Goal: Task Accomplishment & Management: Complete application form

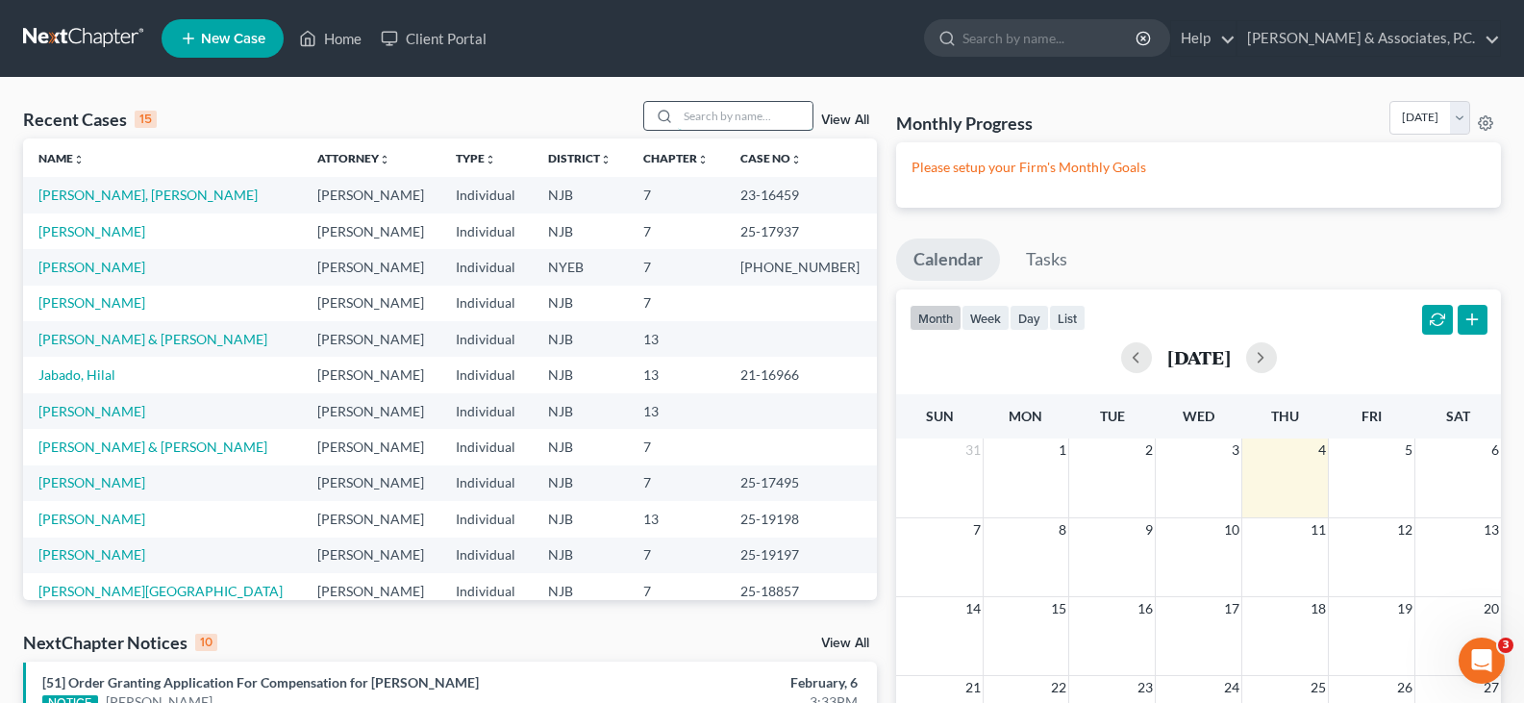
click at [698, 124] on input "search" at bounding box center [745, 116] width 135 height 28
type input "n"
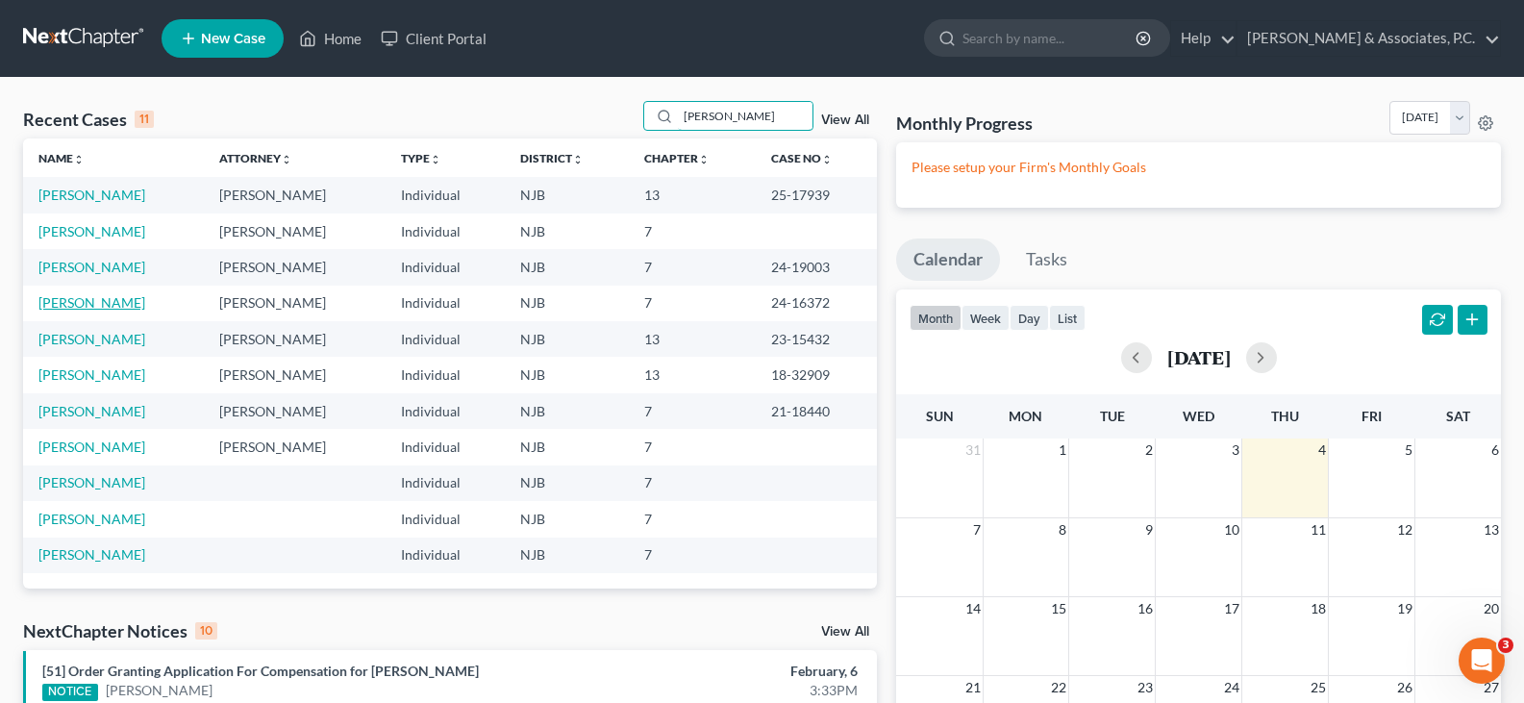
type input "[PERSON_NAME]"
click at [104, 302] on link "[PERSON_NAME]" at bounding box center [91, 302] width 107 height 16
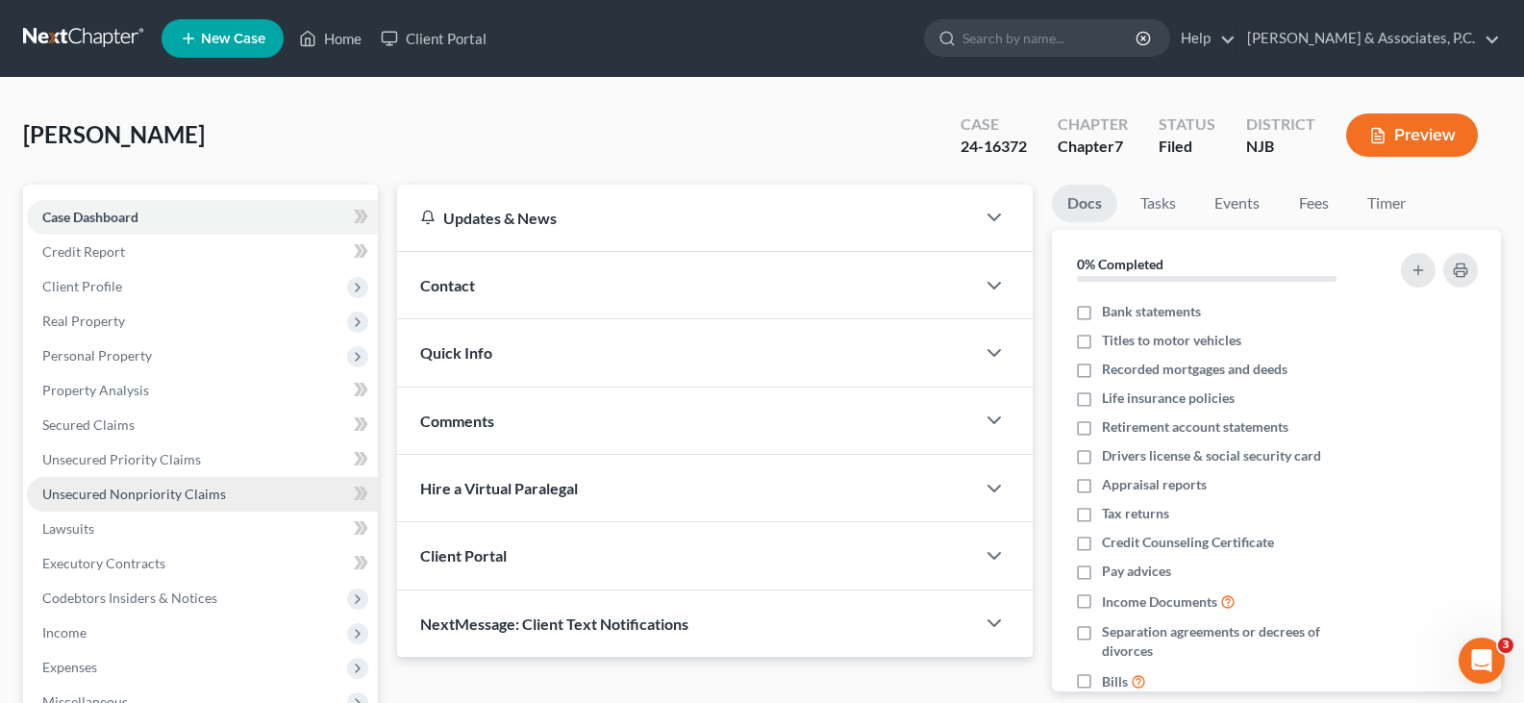
click at [100, 487] on span "Unsecured Nonpriority Claims" at bounding box center [134, 494] width 184 height 16
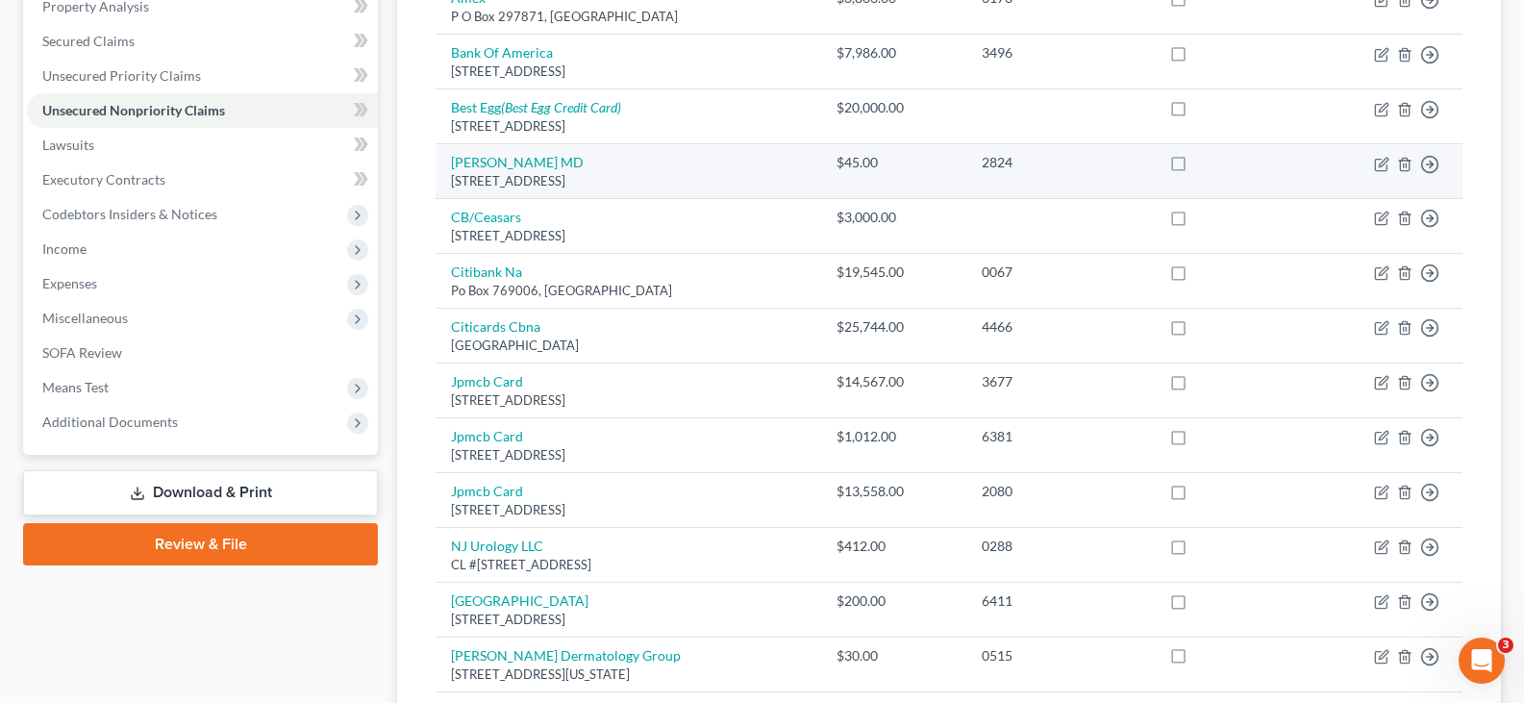
scroll to position [385, 0]
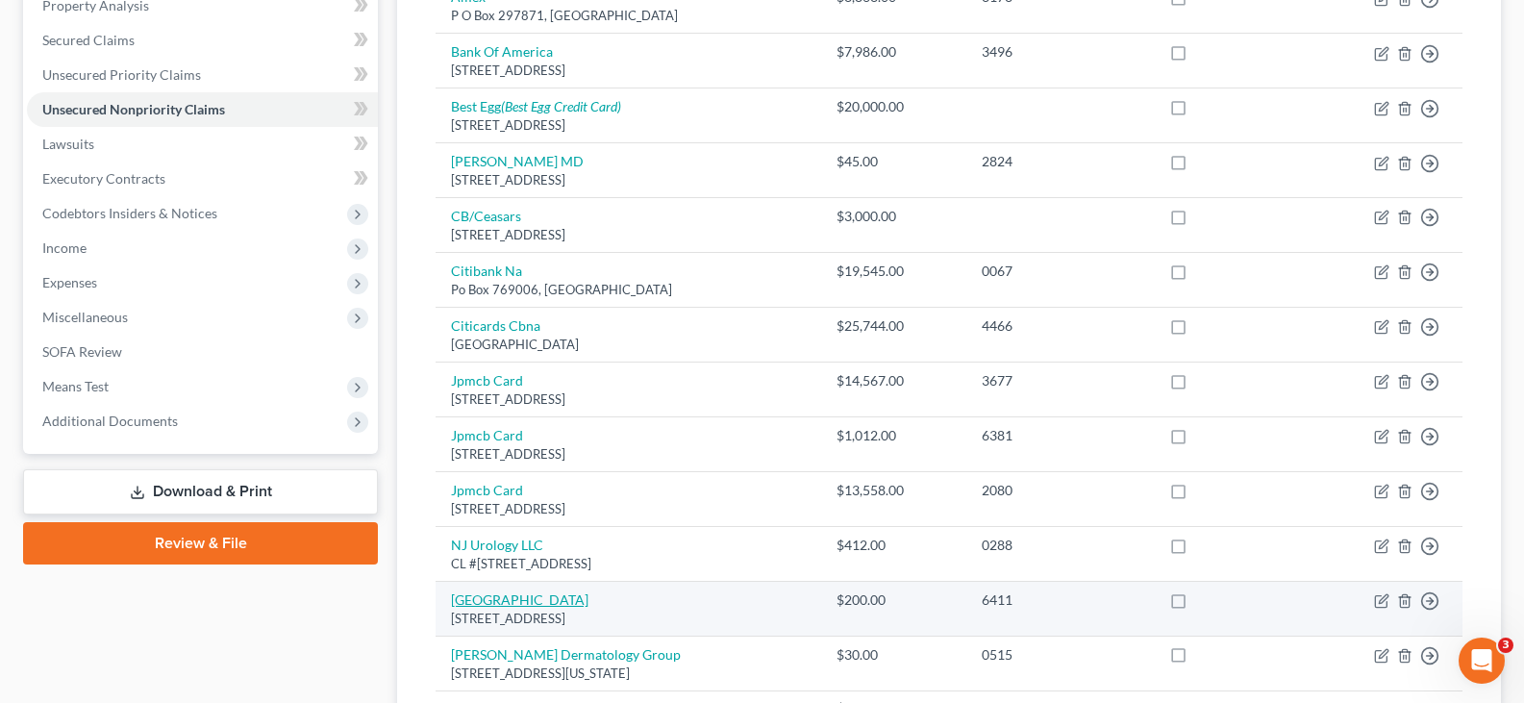
click at [505, 598] on link "[GEOGRAPHIC_DATA]" at bounding box center [519, 599] width 137 height 16
select select "33"
select select "9"
select select "0"
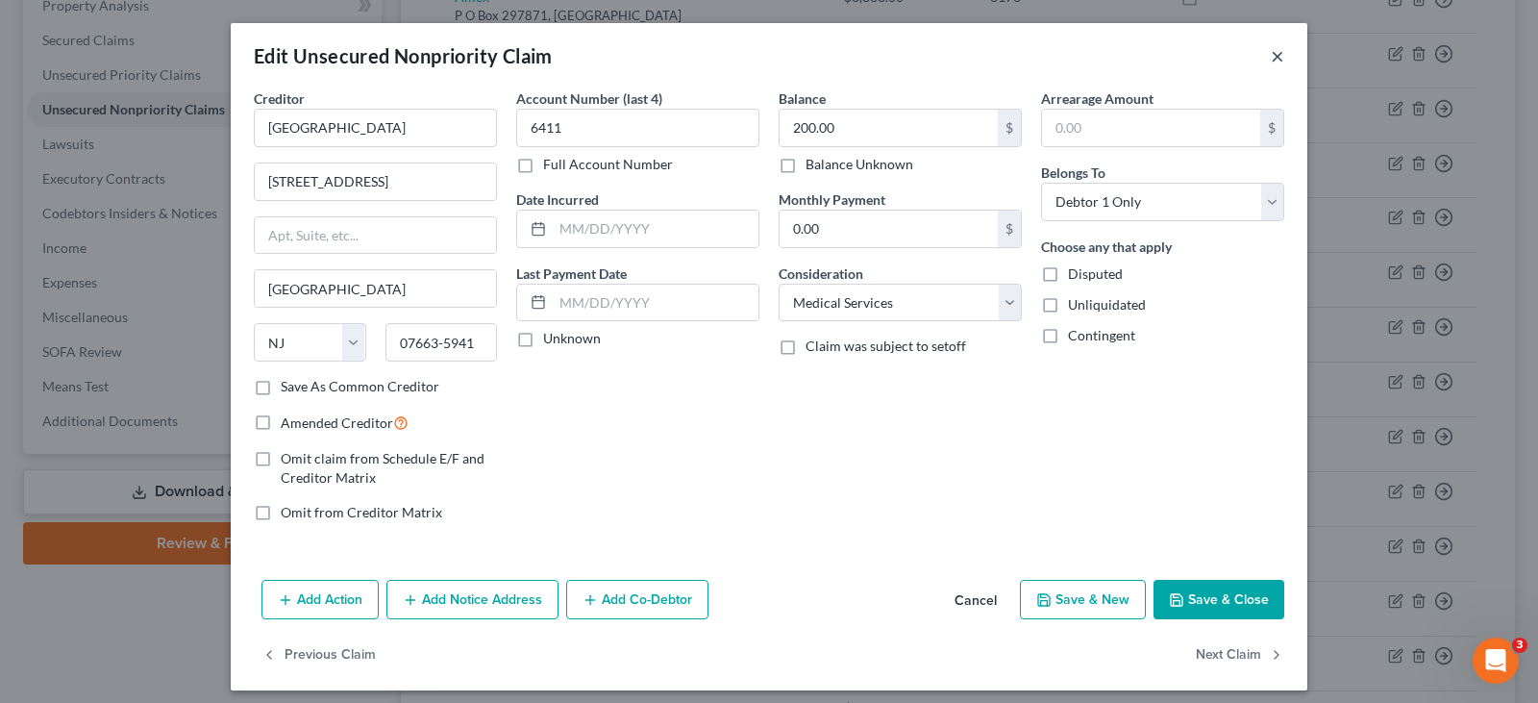
click at [1274, 53] on button "×" at bounding box center [1277, 55] width 13 height 23
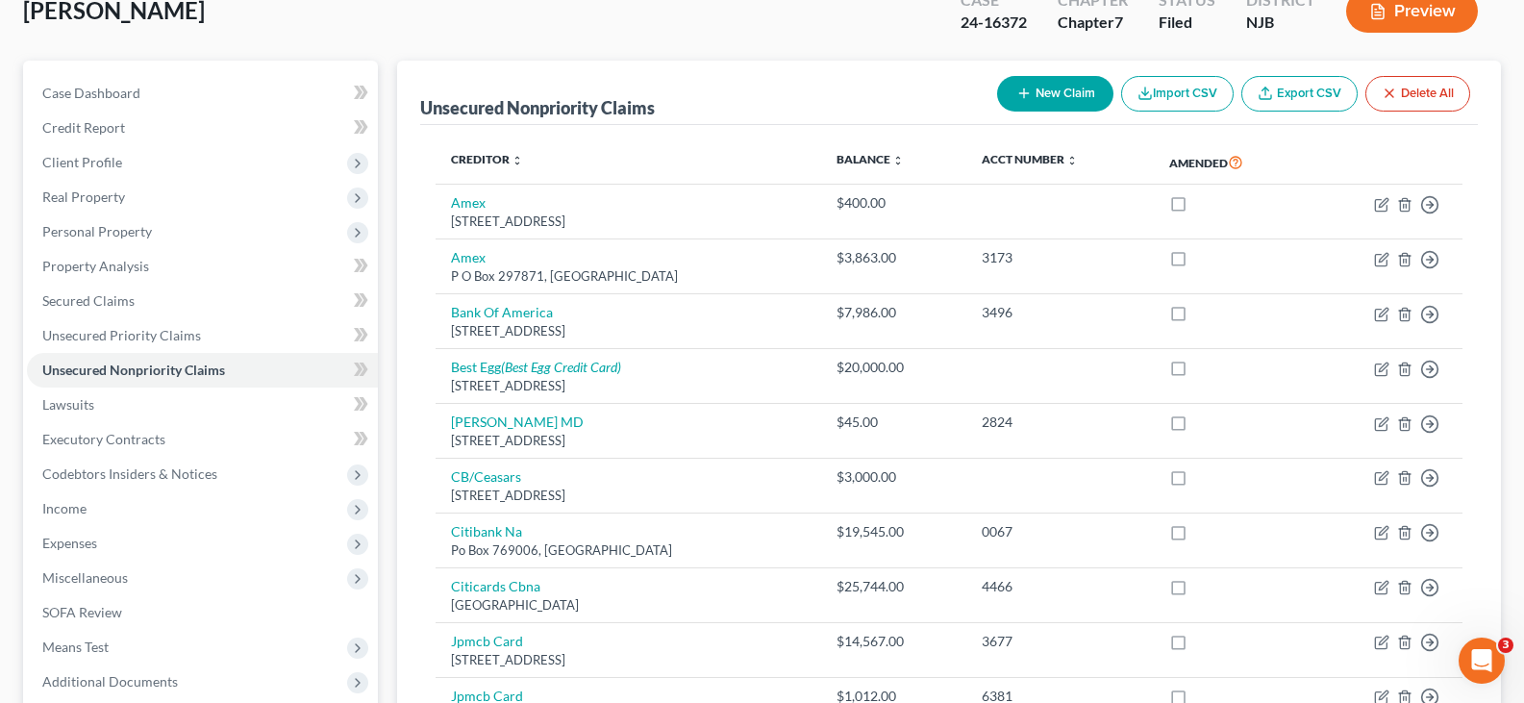
scroll to position [0, 0]
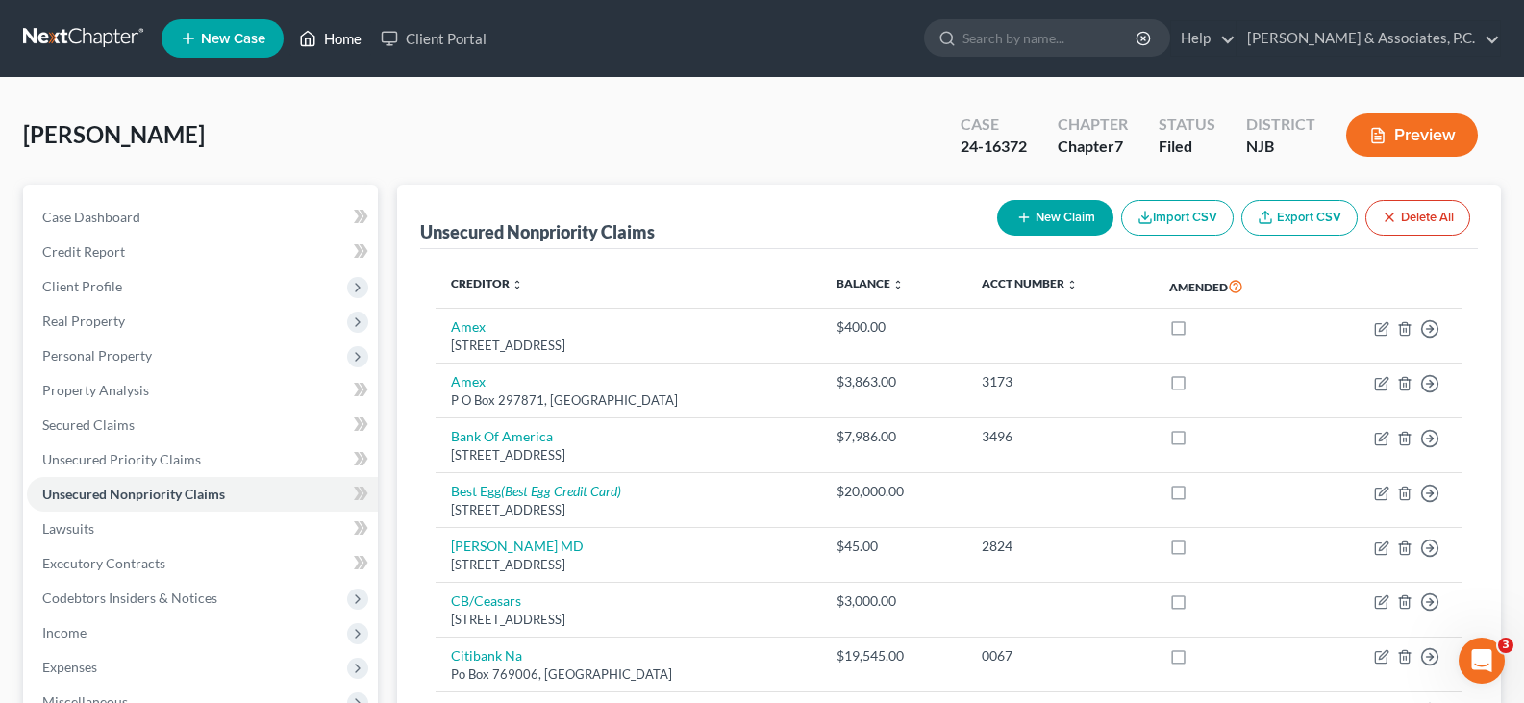
click at [353, 35] on link "Home" at bounding box center [330, 38] width 82 height 35
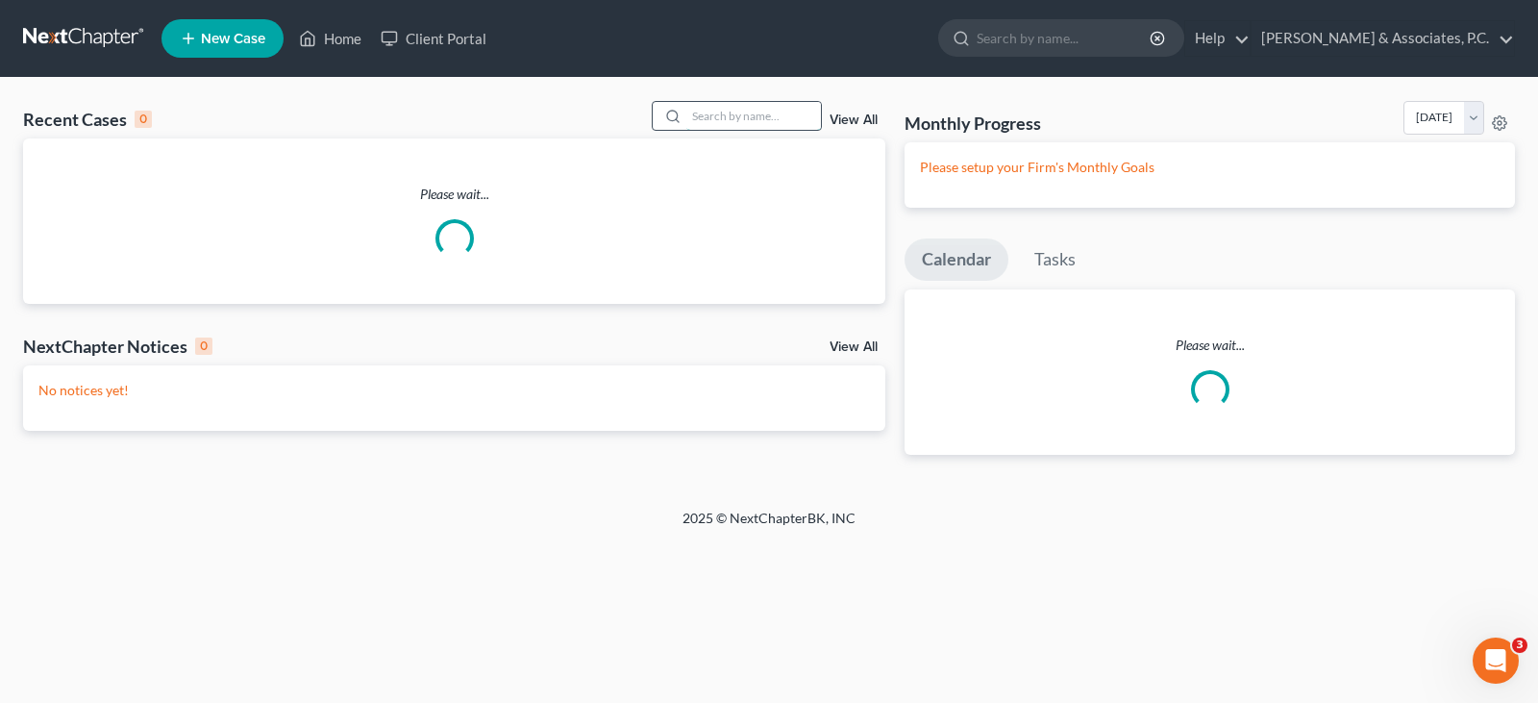
click at [746, 123] on input "search" at bounding box center [753, 116] width 135 height 28
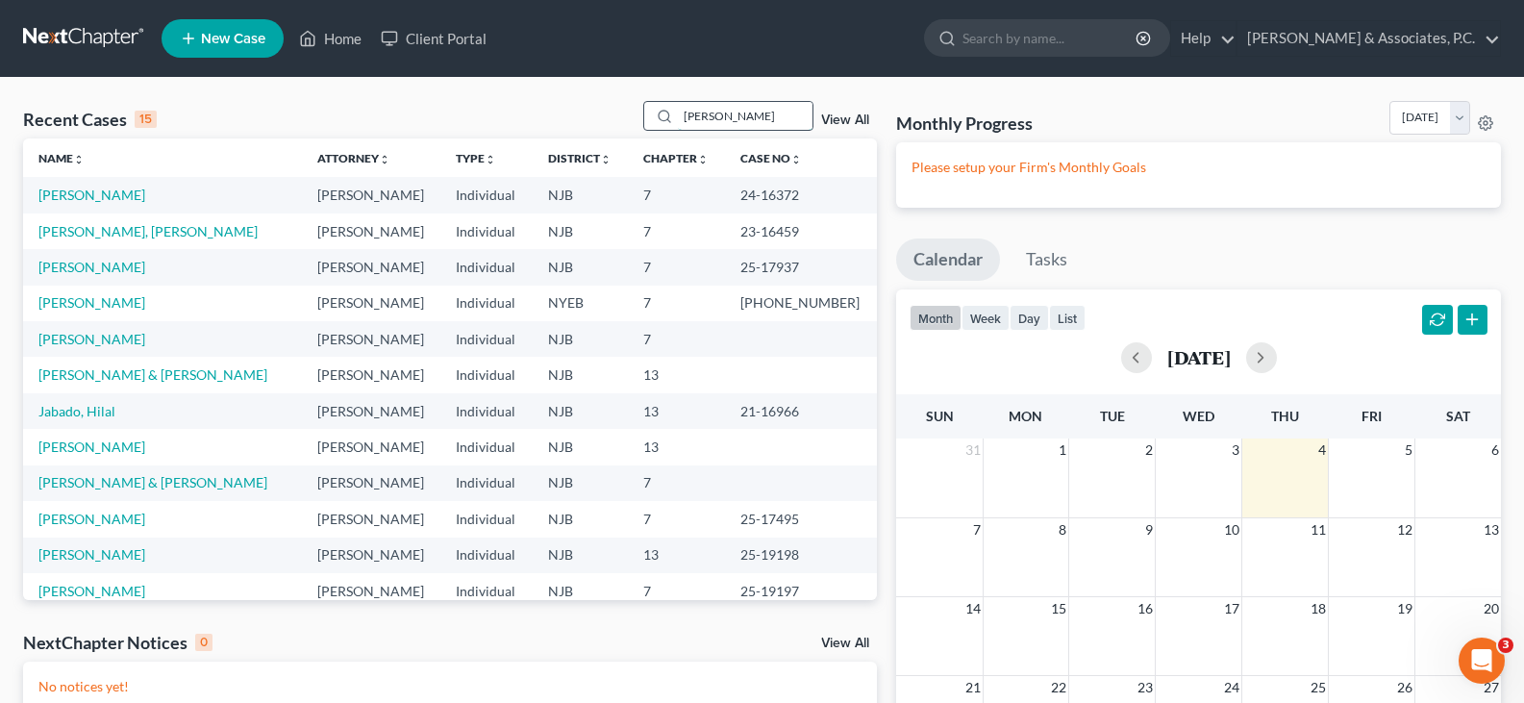
type input "[PERSON_NAME]"
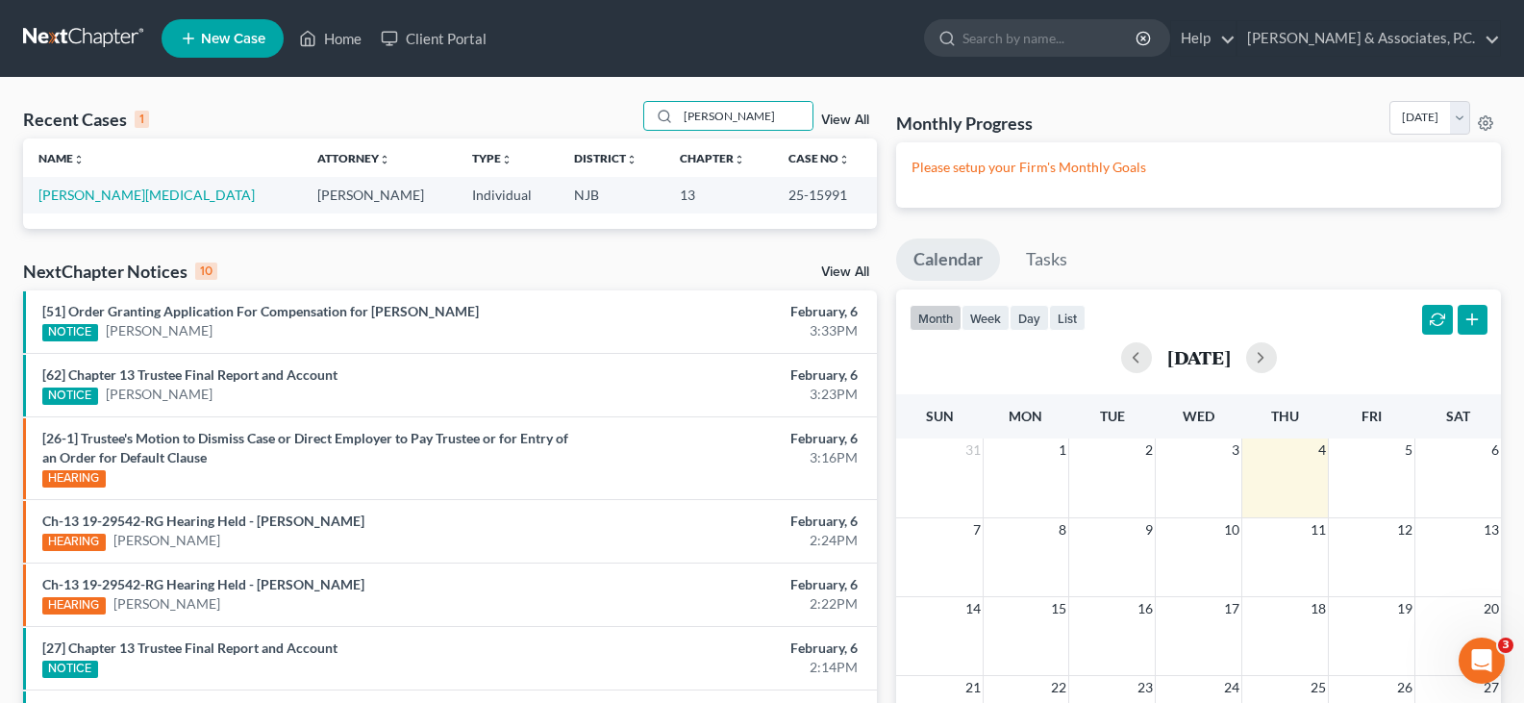
click at [89, 182] on td "[PERSON_NAME][MEDICAL_DATA]" at bounding box center [162, 195] width 279 height 36
click at [86, 196] on link "[PERSON_NAME][MEDICAL_DATA]" at bounding box center [146, 195] width 216 height 16
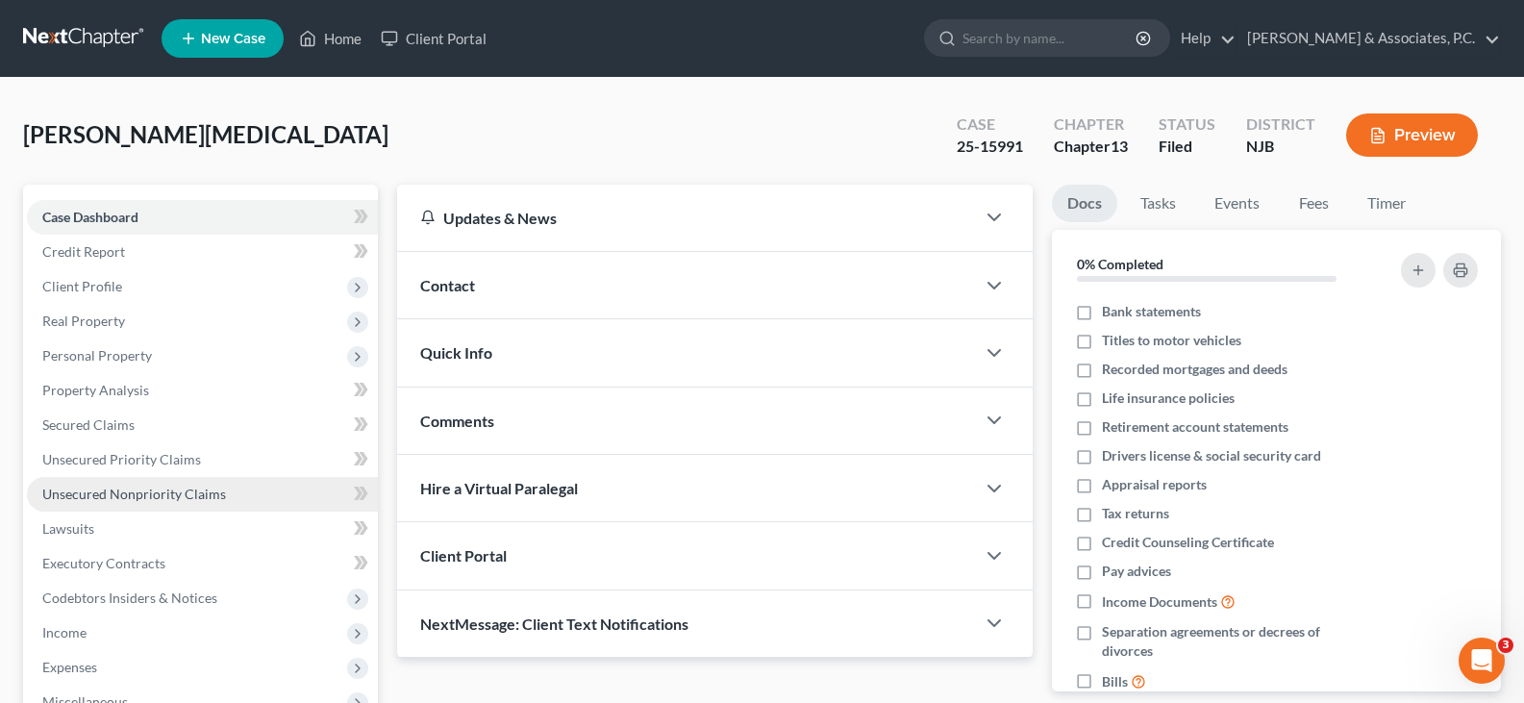
click at [158, 499] on span "Unsecured Nonpriority Claims" at bounding box center [134, 494] width 184 height 16
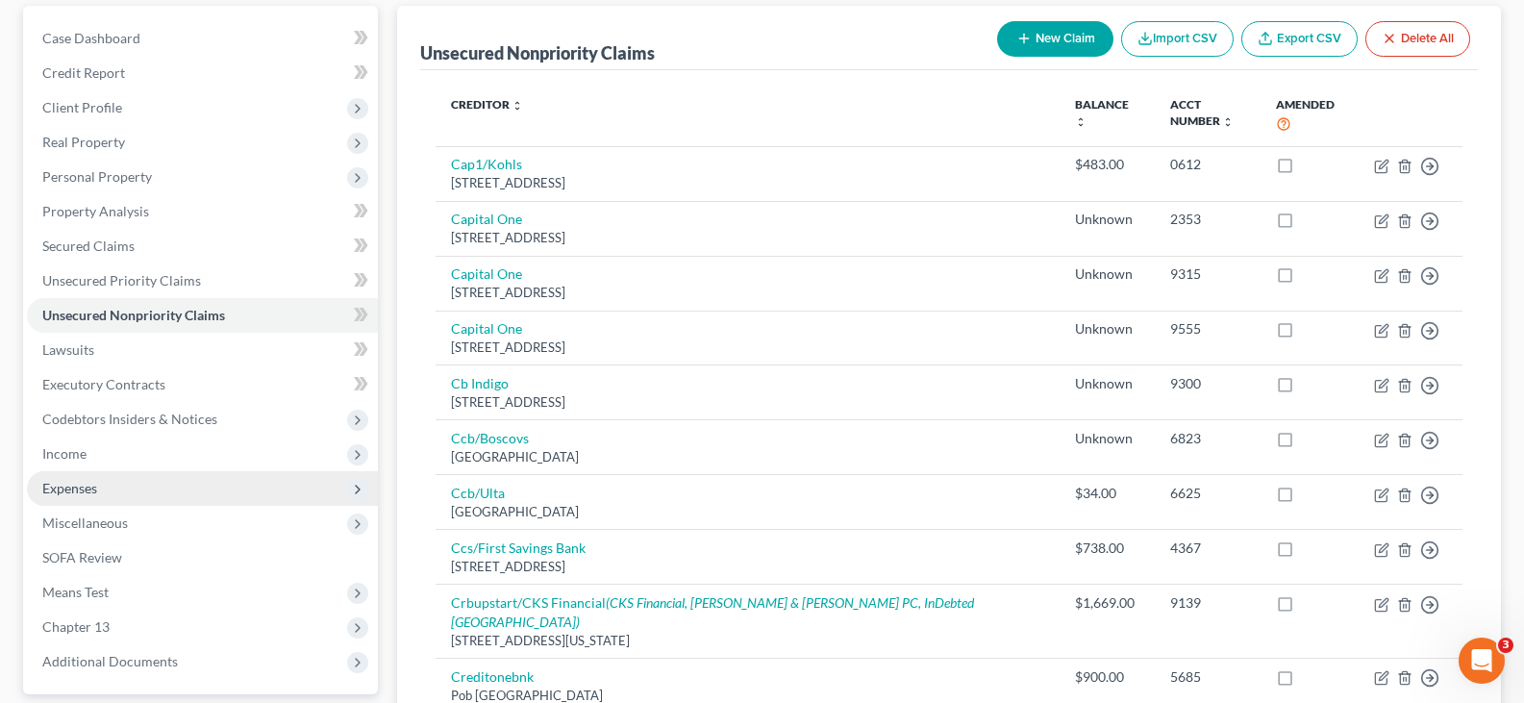
scroll to position [192, 0]
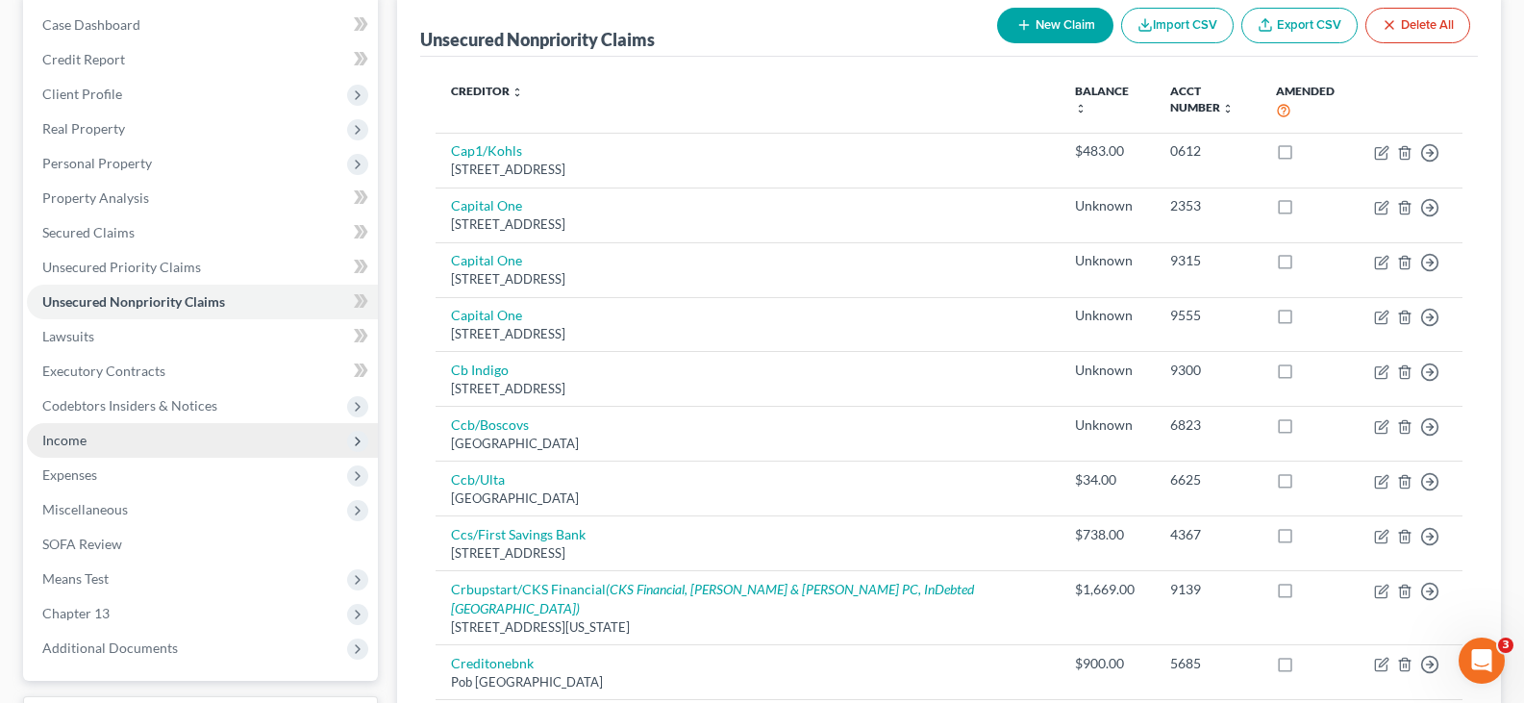
click at [49, 441] on span "Income" at bounding box center [64, 440] width 44 height 16
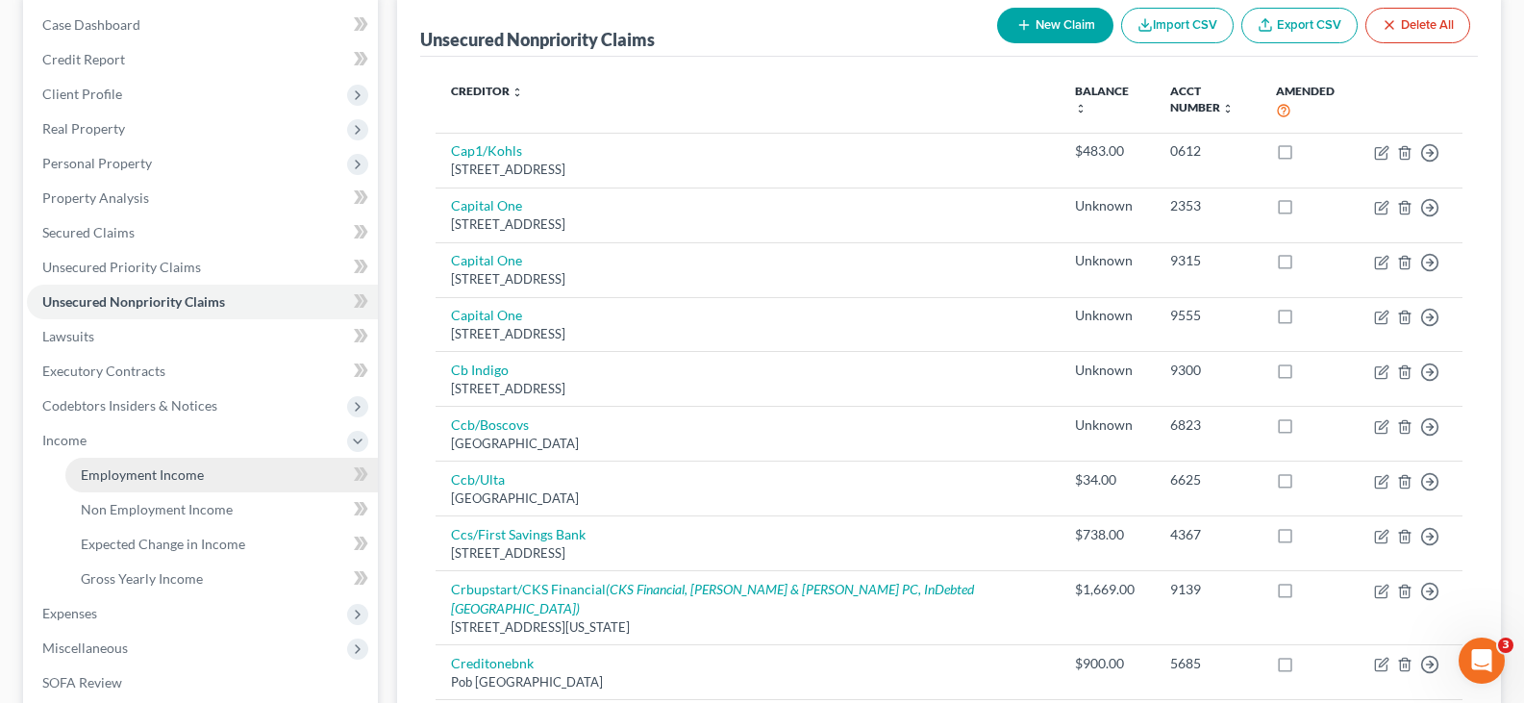
click at [112, 470] on span "Employment Income" at bounding box center [142, 474] width 123 height 16
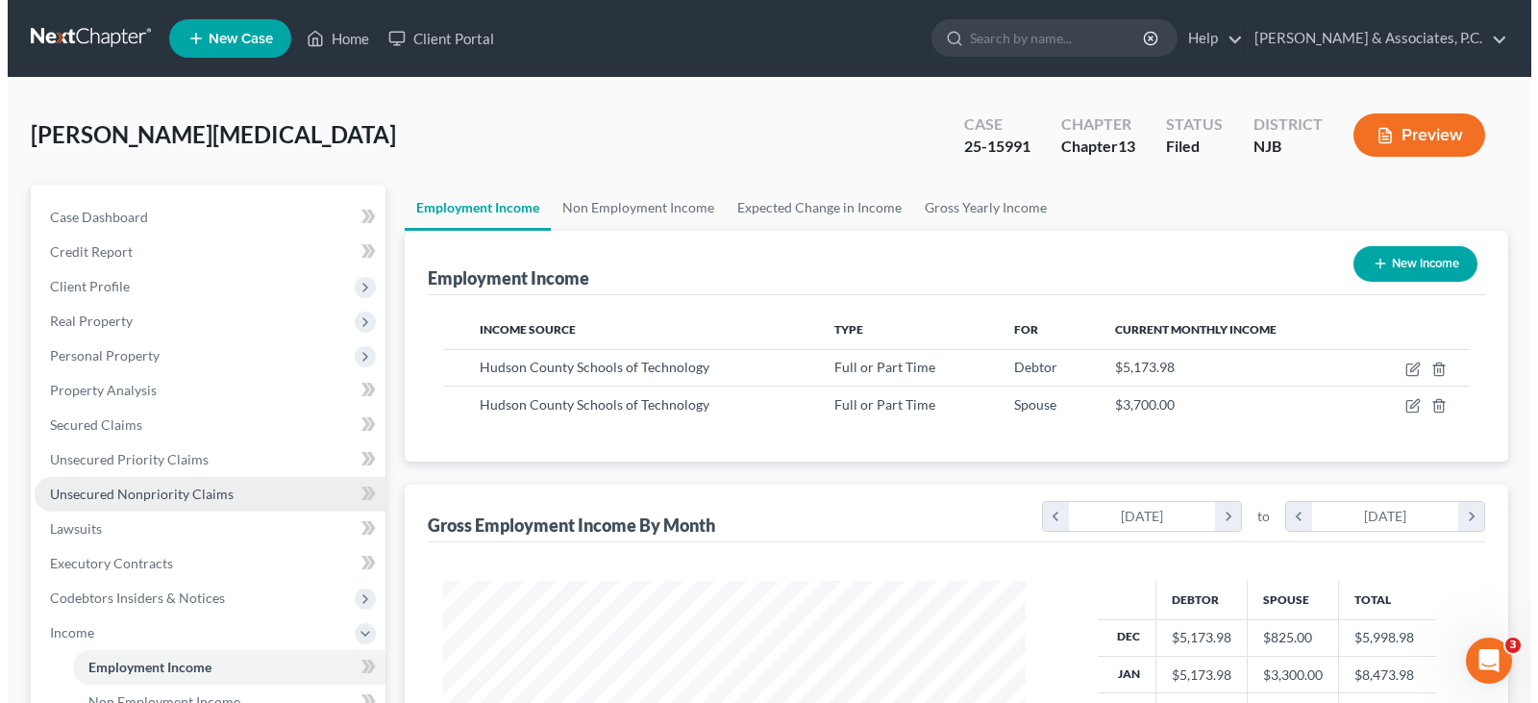
scroll to position [345, 621]
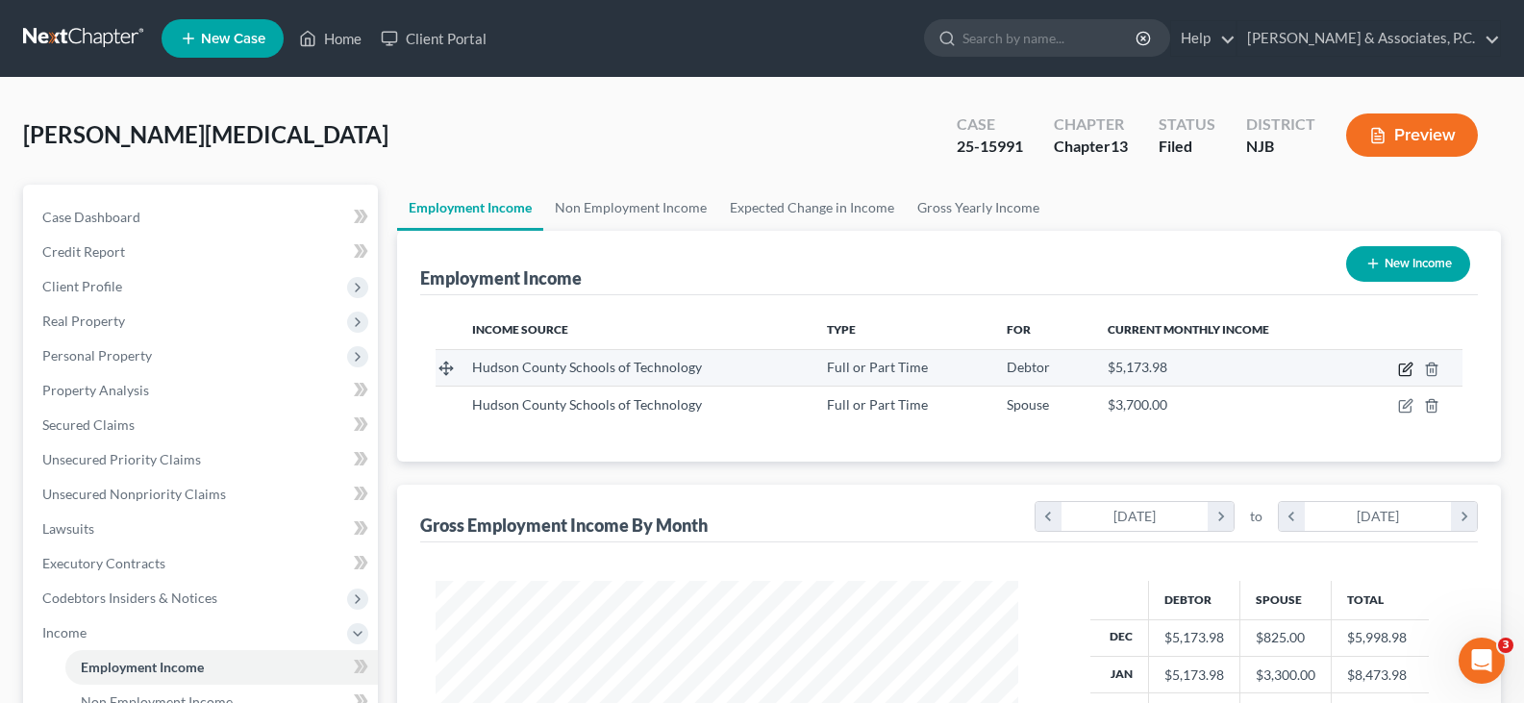
click at [1412, 367] on icon "button" at bounding box center [1405, 369] width 15 height 15
select select "0"
select select "1"
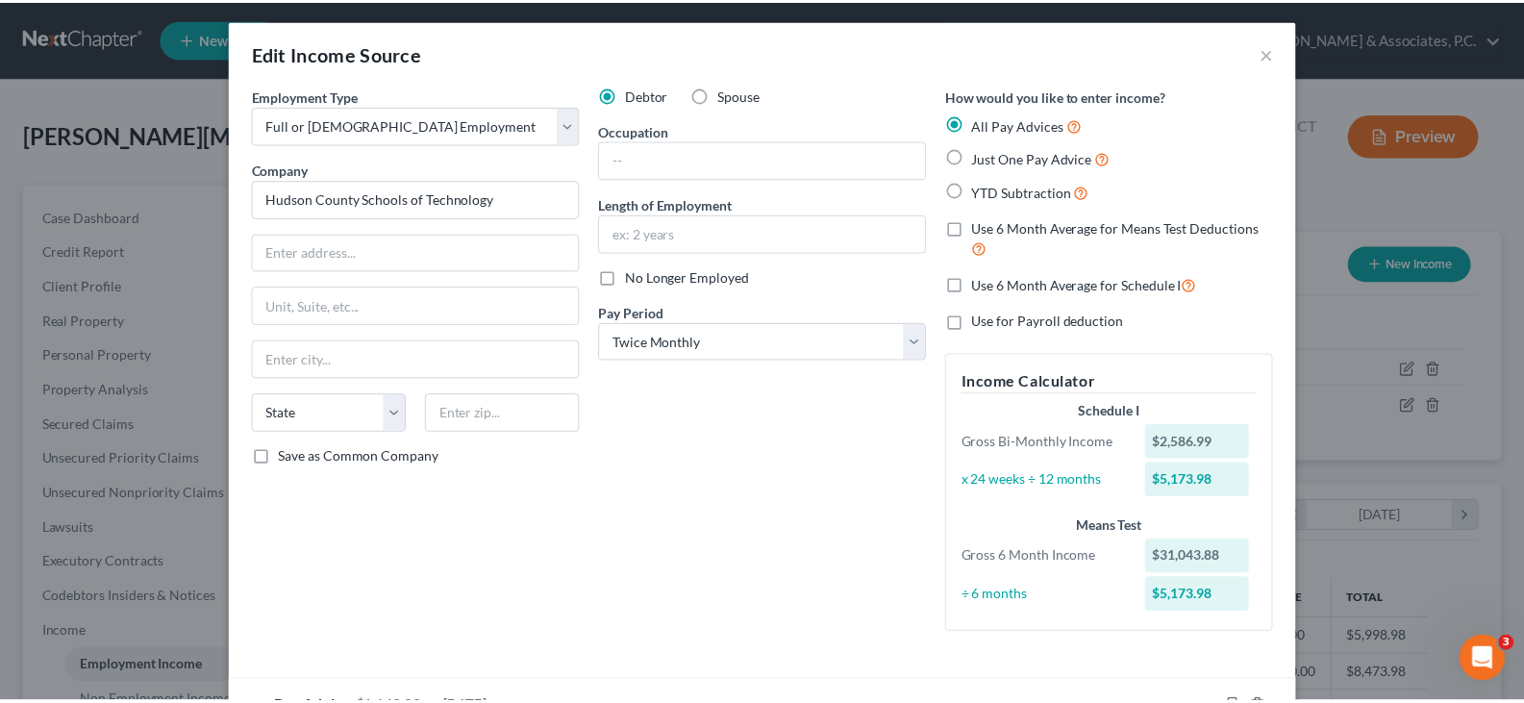
scroll to position [0, 0]
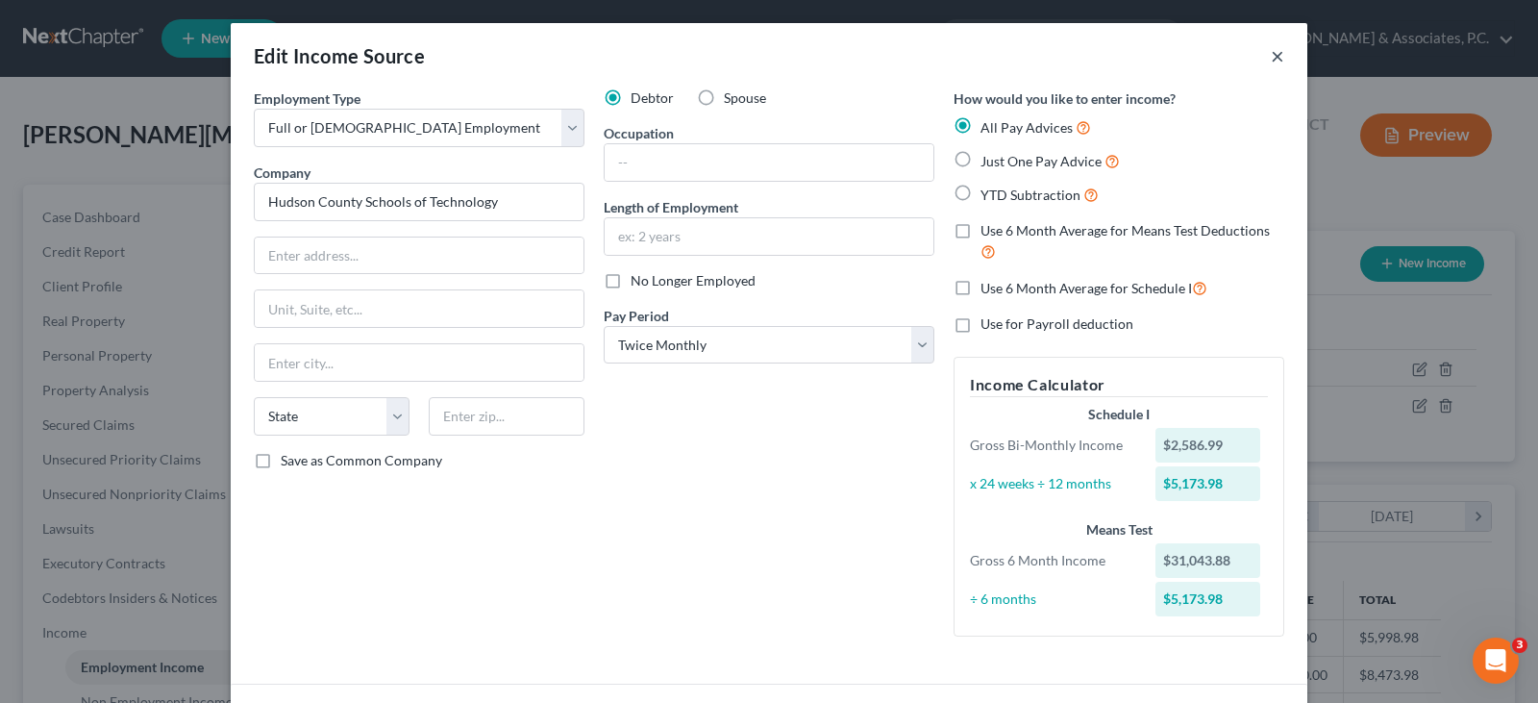
click at [1271, 56] on button "×" at bounding box center [1277, 55] width 13 height 23
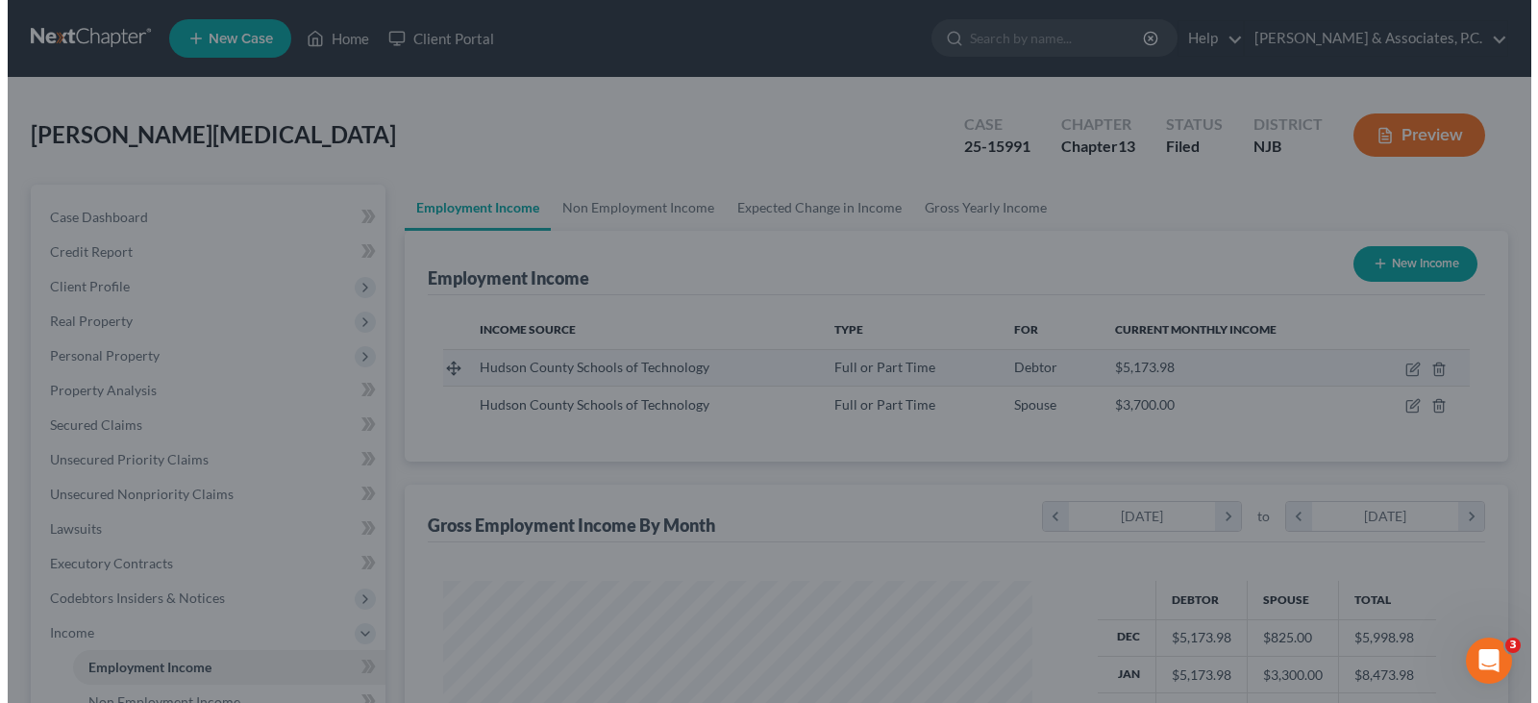
scroll to position [961110, 960833]
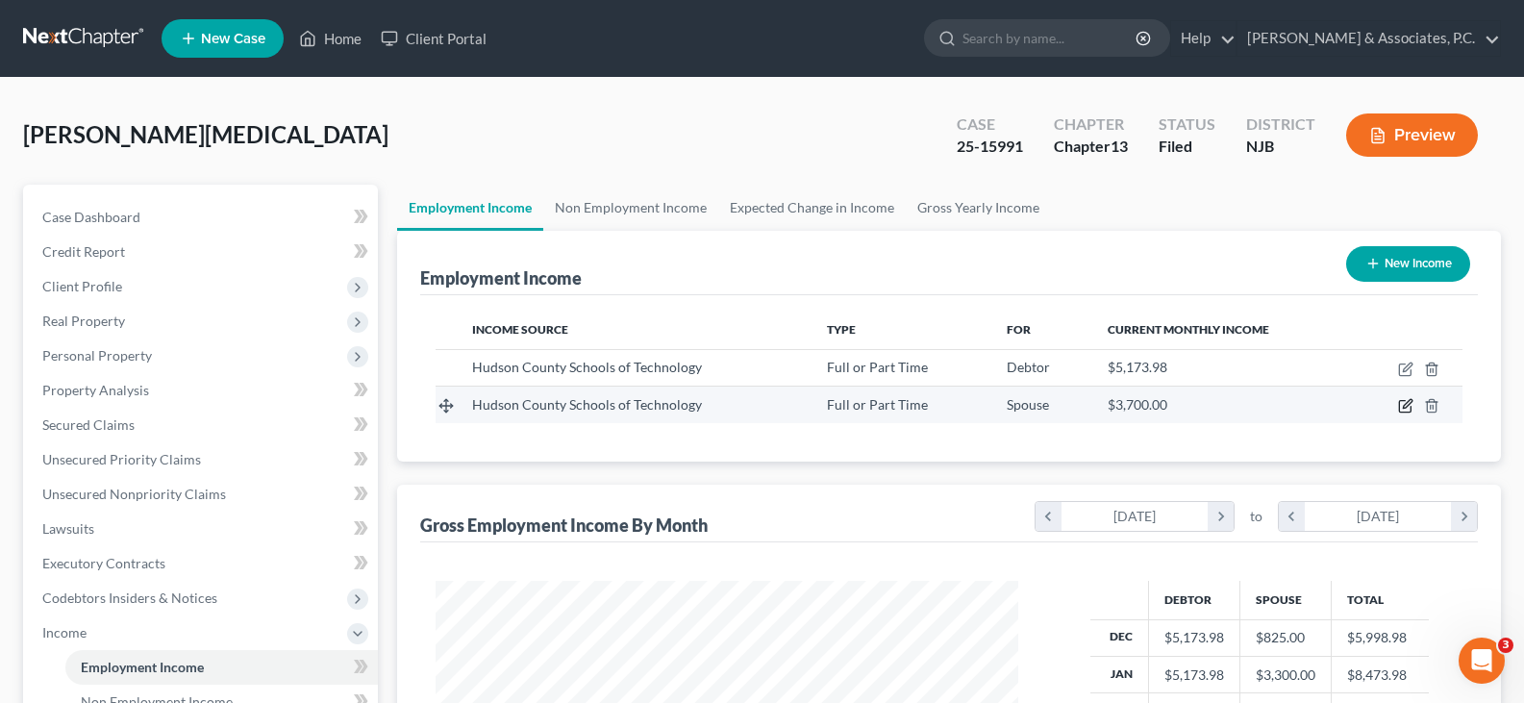
click at [1404, 403] on icon "button" at bounding box center [1405, 405] width 15 height 15
select select "0"
select select "1"
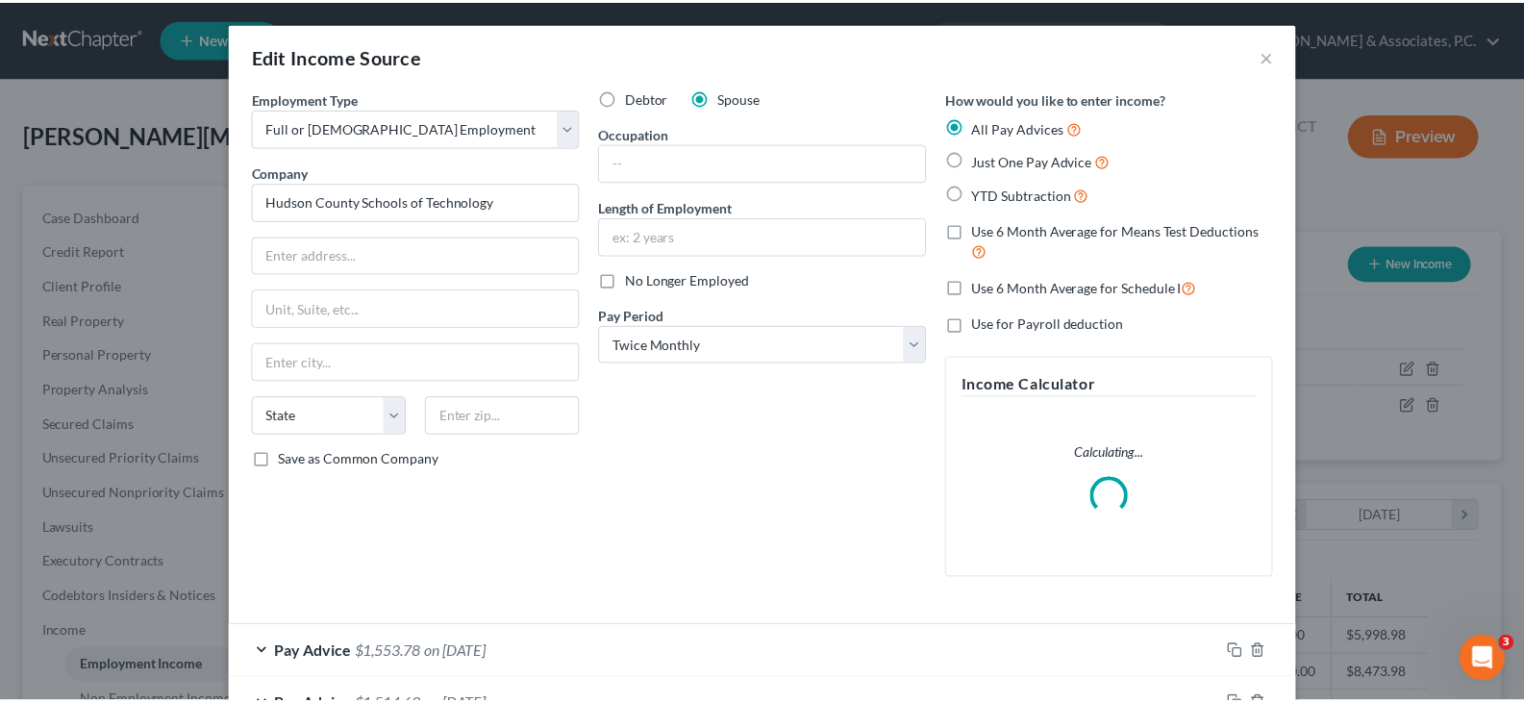
scroll to position [345, 628]
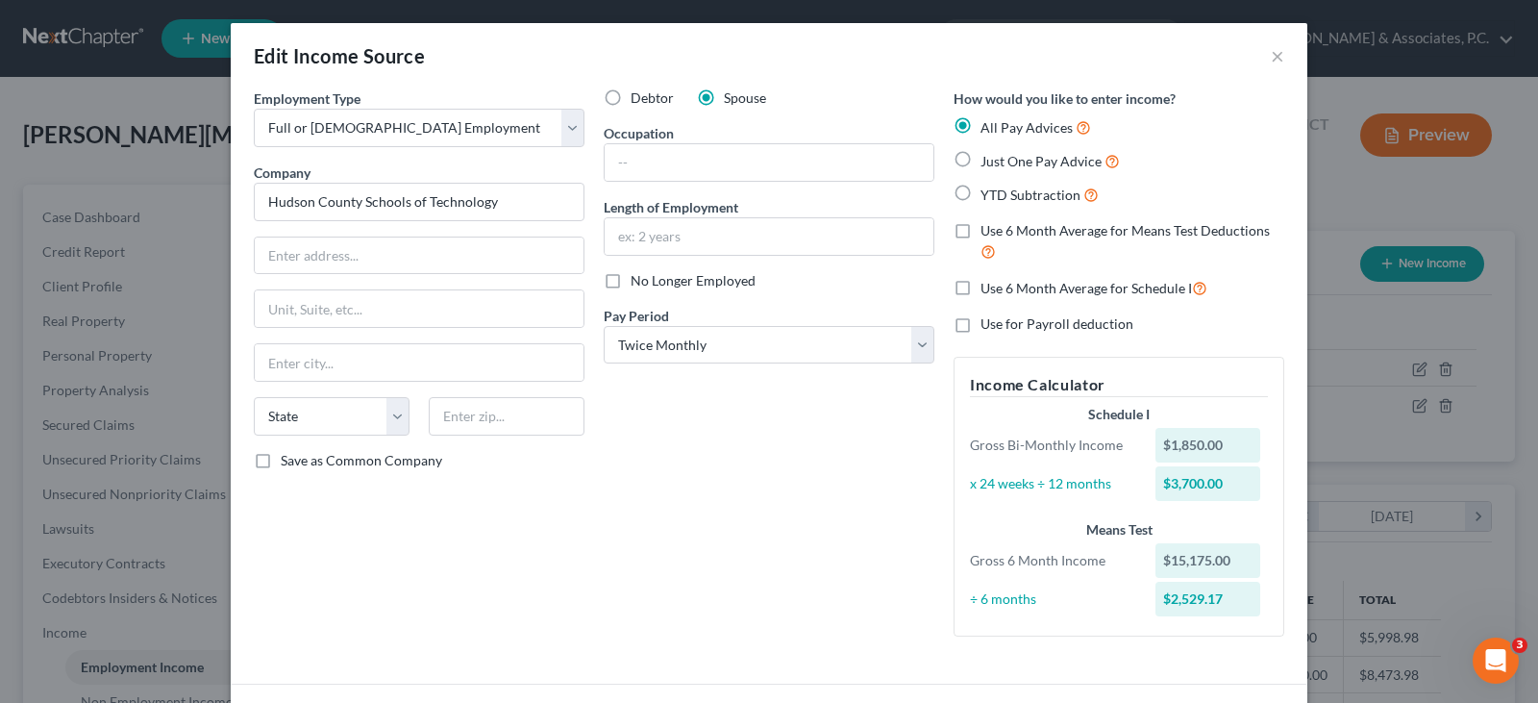
click at [829, 490] on div "Debtor Spouse Occupation Length of Employment No Longer Employed Pay Period * S…" at bounding box center [769, 369] width 350 height 563
click at [1271, 59] on button "×" at bounding box center [1277, 55] width 13 height 23
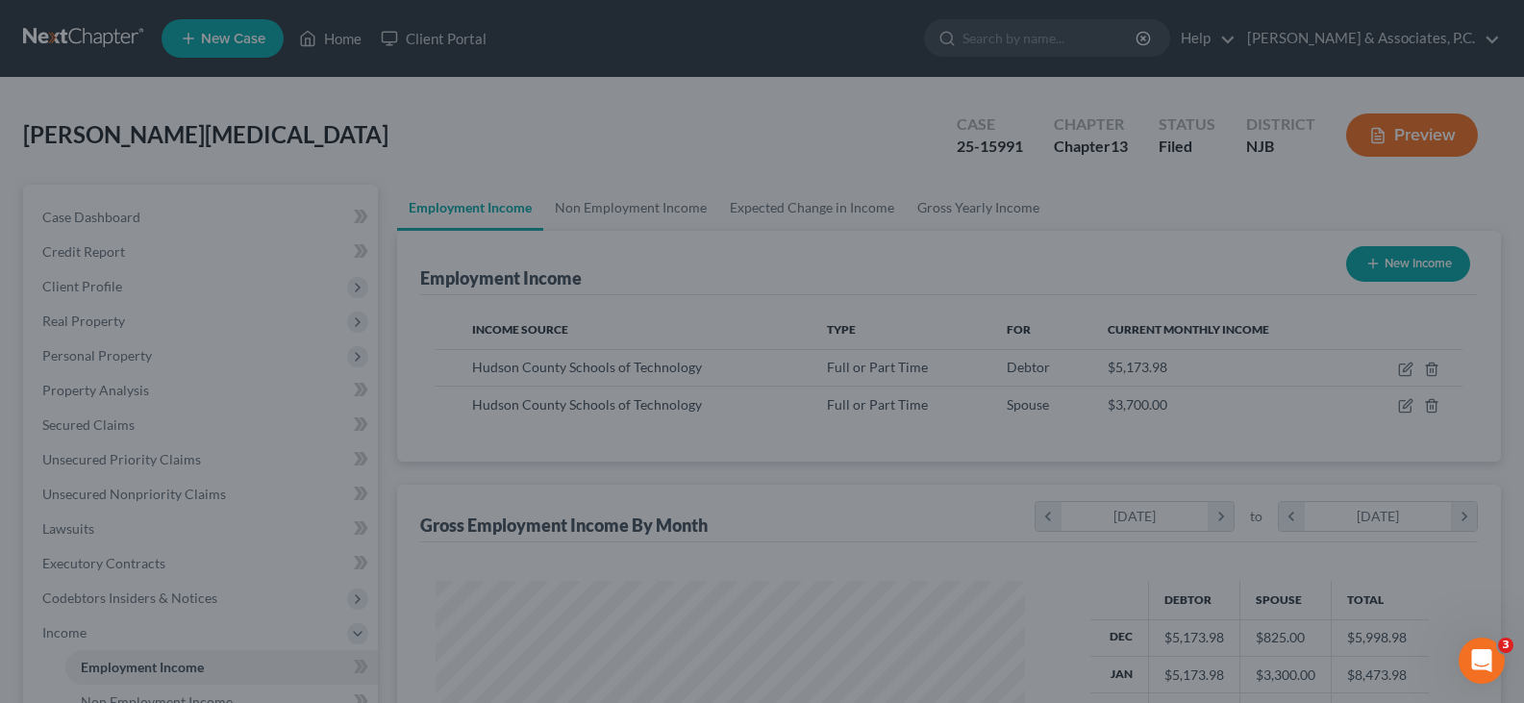
scroll to position [961110, 960833]
